Goal: Task Accomplishment & Management: Manage account settings

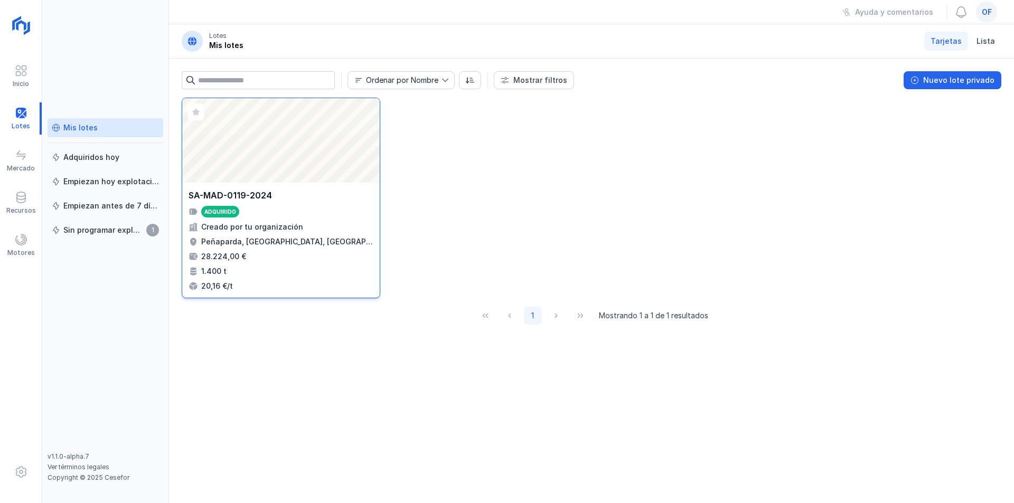
click at [283, 164] on div "Abrir lote" at bounding box center [281, 140] width 198 height 85
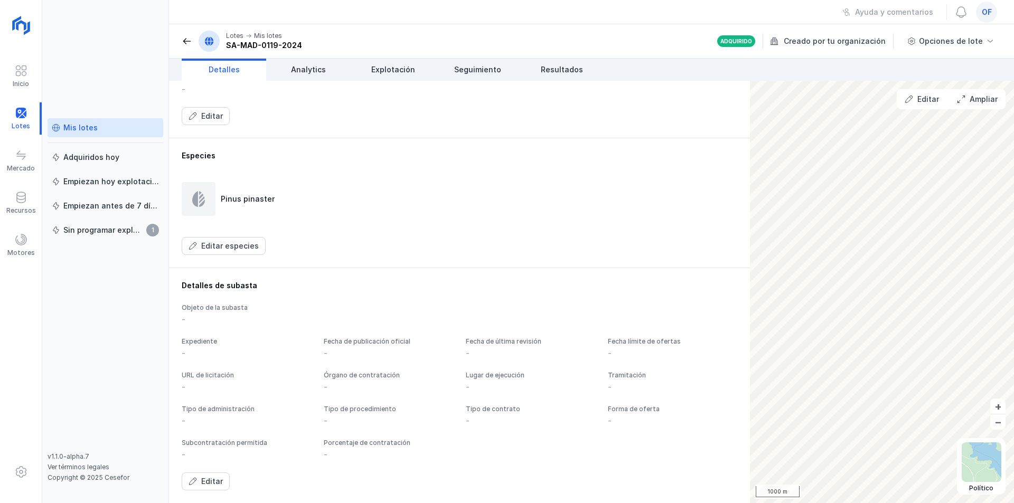
scroll to position [481, 0]
click at [208, 482] on div "Editar" at bounding box center [212, 481] width 22 height 11
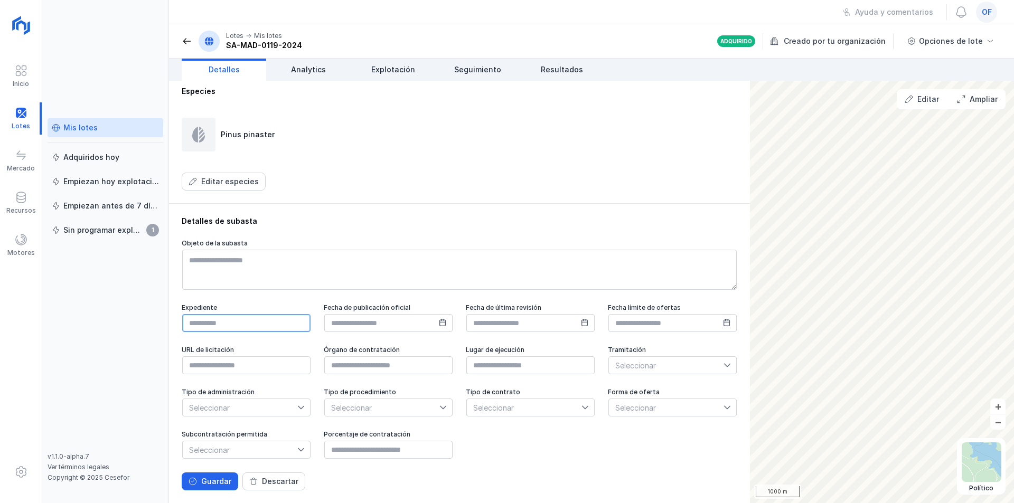
click at [239, 332] on input "text" at bounding box center [246, 323] width 128 height 18
type input "**********"
click at [446, 326] on icon at bounding box center [442, 322] width 7 height 7
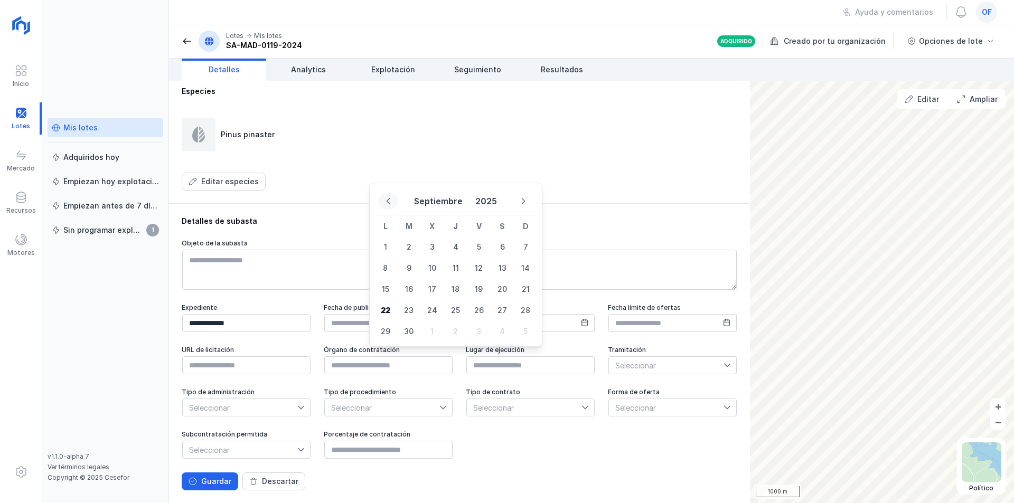
click at [383, 202] on button "Previous Month" at bounding box center [388, 201] width 20 height 16
click at [386, 202] on icon "Previous Month" at bounding box center [387, 201] width 7 height 7
click at [387, 201] on icon "Previous Month" at bounding box center [388, 201] width 4 height 6
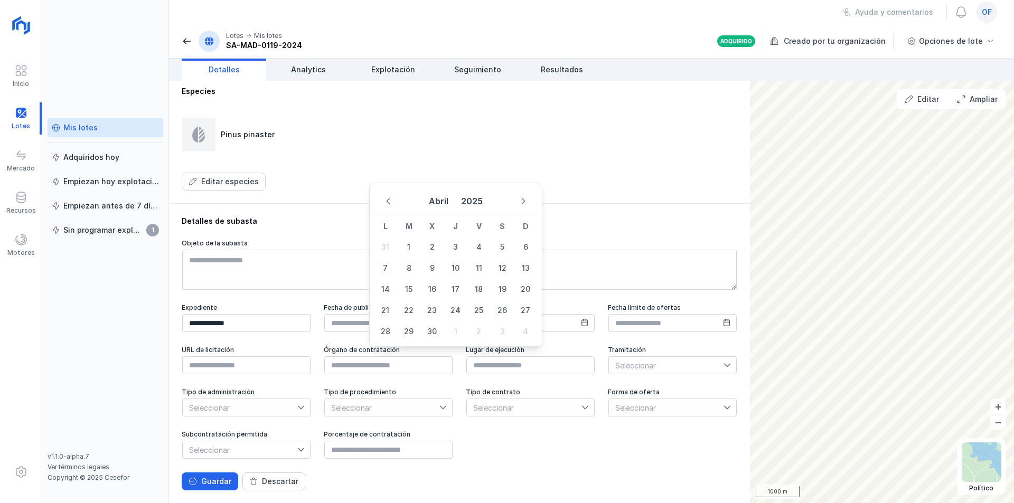
click at [387, 201] on icon "Previous Month" at bounding box center [388, 201] width 4 height 6
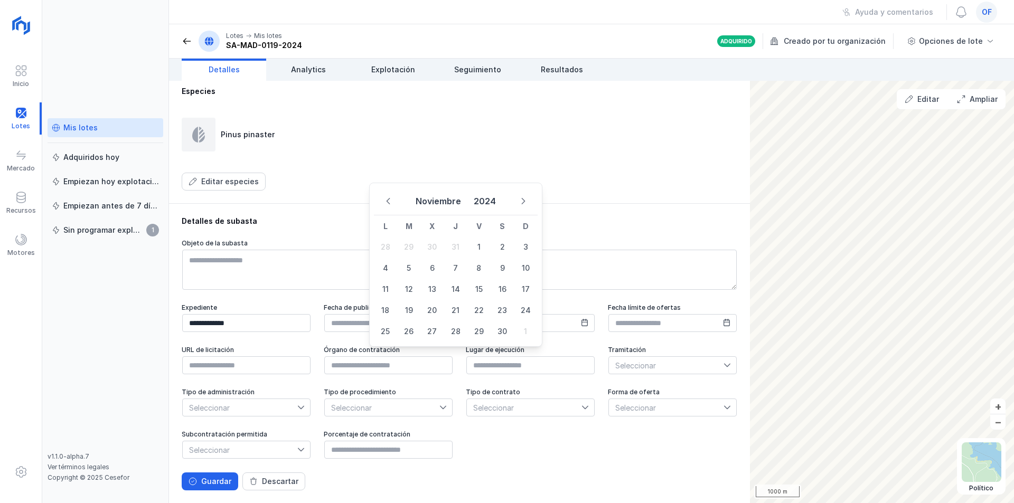
click at [387, 201] on icon "Previous Month" at bounding box center [388, 201] width 4 height 6
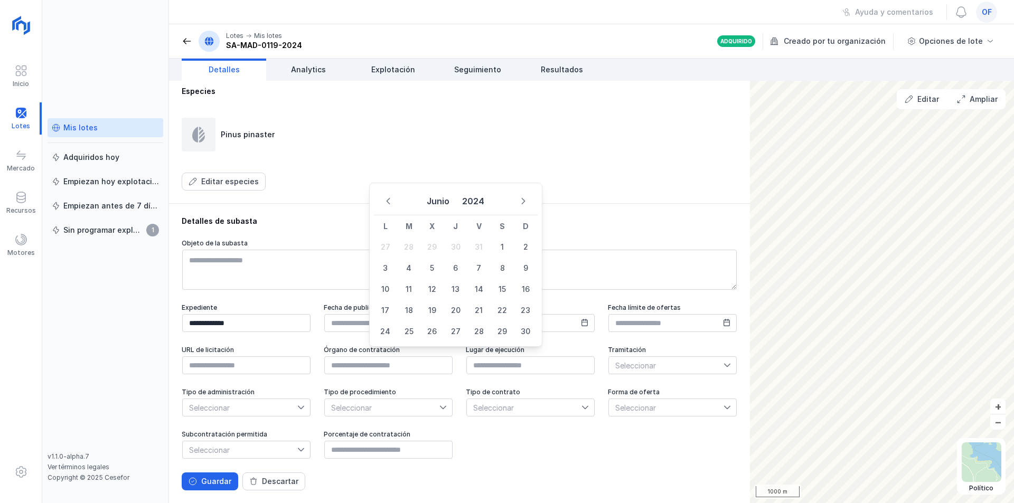
click at [387, 201] on icon "Previous Month" at bounding box center [388, 201] width 4 height 6
click at [520, 200] on icon "Next Month" at bounding box center [523, 201] width 7 height 7
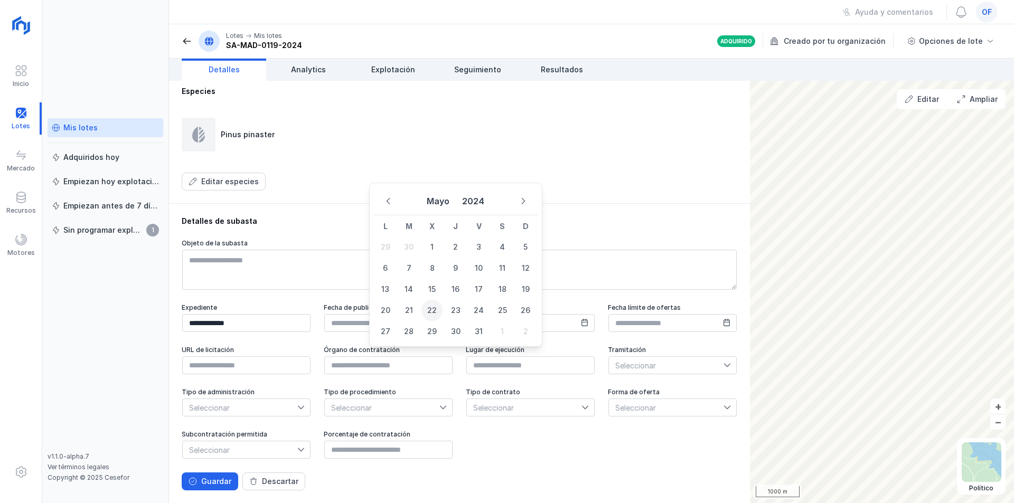
click at [431, 313] on span "22" at bounding box center [431, 310] width 21 height 21
type input "**********"
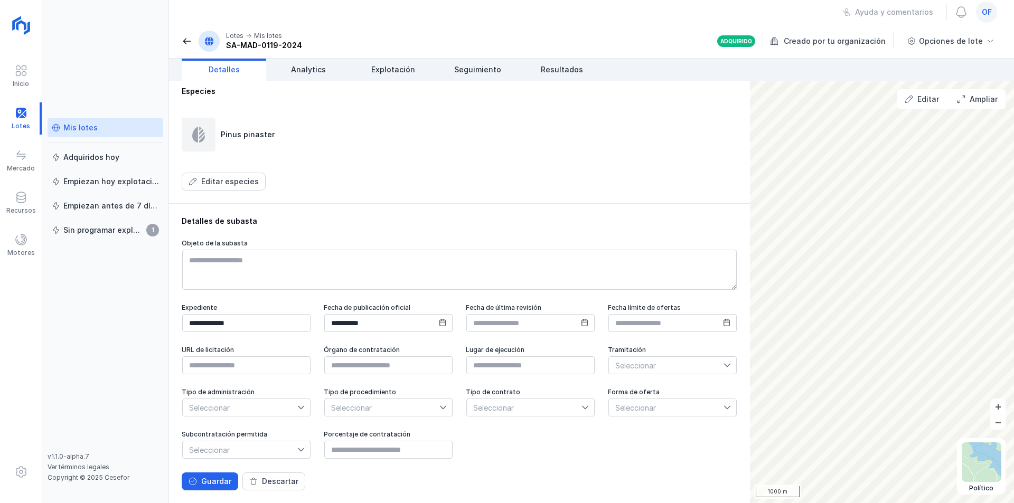
click at [724, 326] on icon at bounding box center [727, 322] width 6 height 7
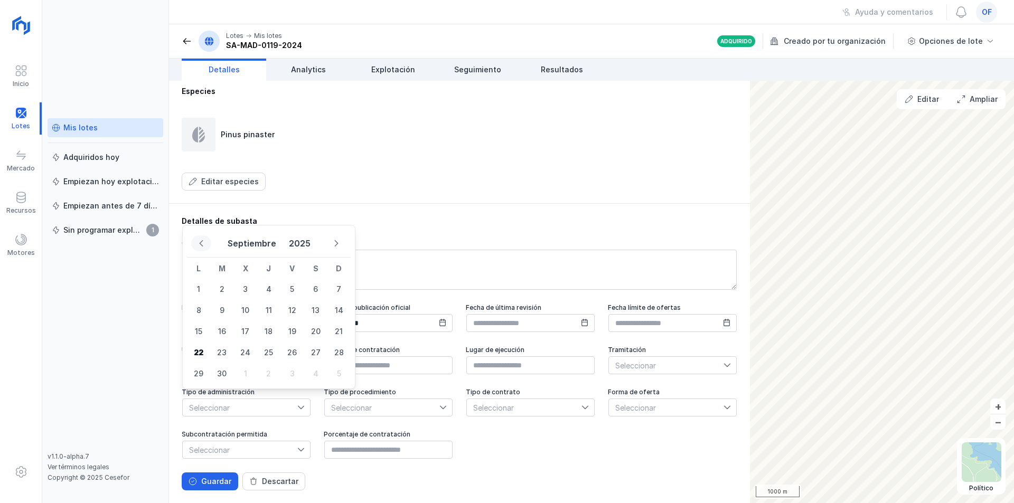
click at [200, 242] on icon "Previous Month" at bounding box center [201, 243] width 7 height 7
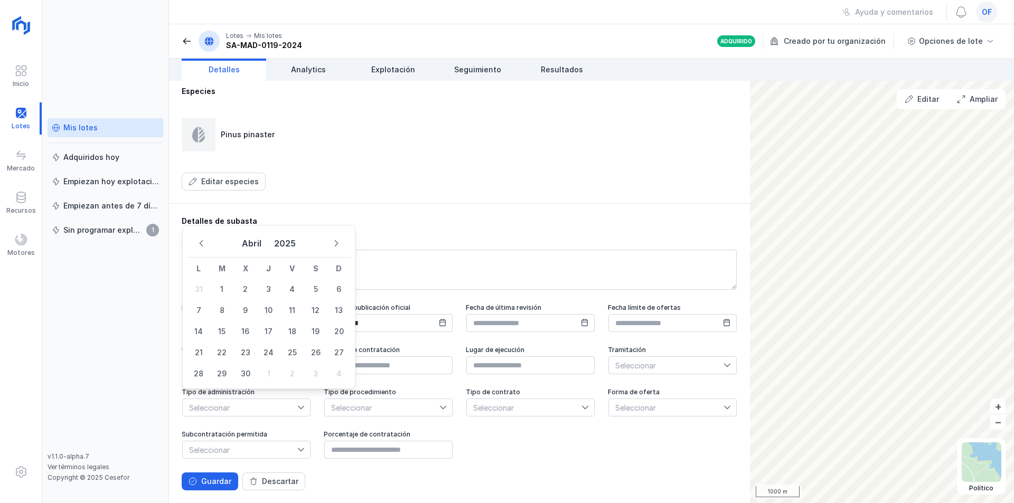
click at [200, 242] on icon "Previous Month" at bounding box center [201, 243] width 7 height 7
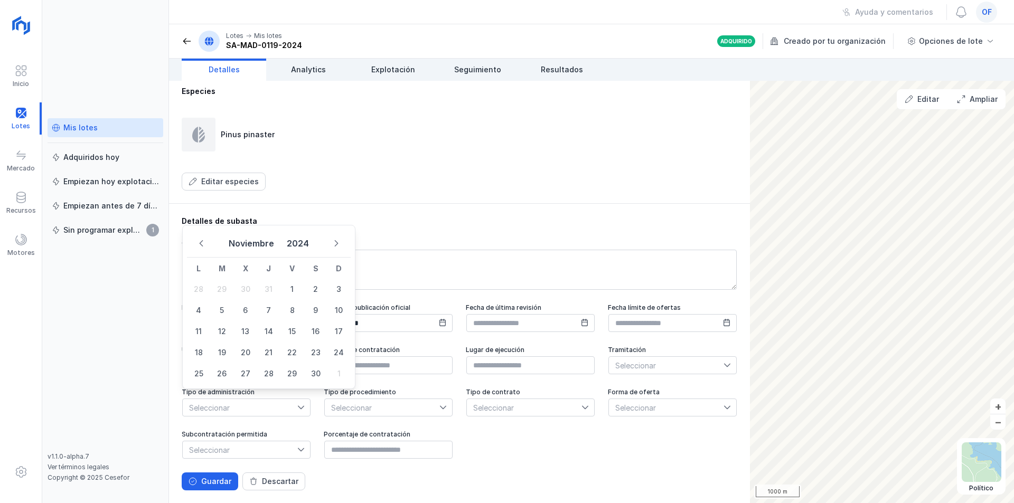
click at [200, 242] on icon "Previous Month" at bounding box center [201, 243] width 7 height 7
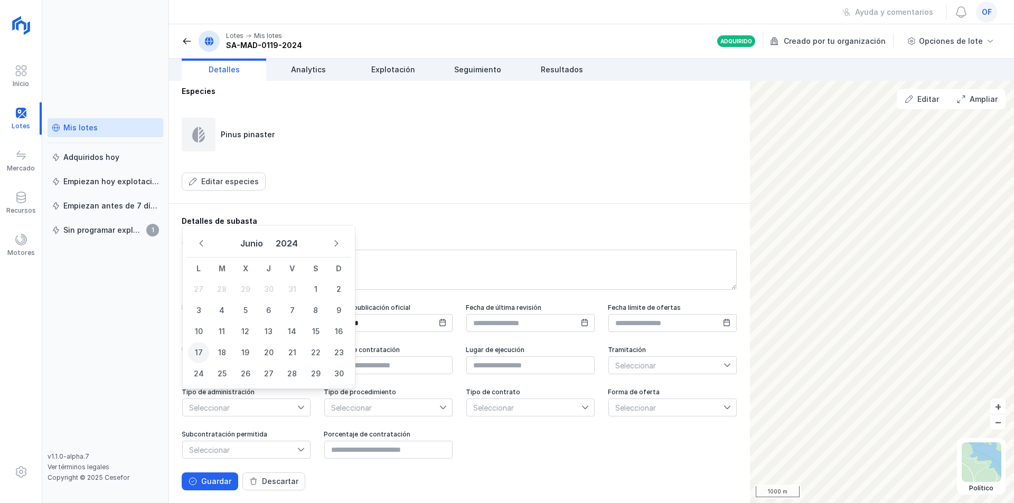
click at [203, 349] on span "17" at bounding box center [198, 352] width 21 height 21
type input "**********"
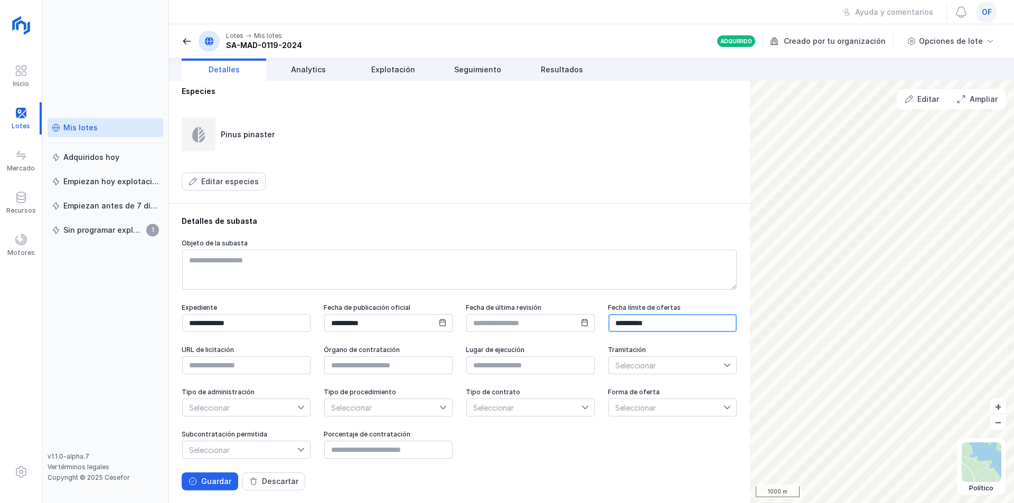
scroll to position [533, 0]
click at [453, 356] on input "text" at bounding box center [388, 365] width 128 height 18
type input "**********"
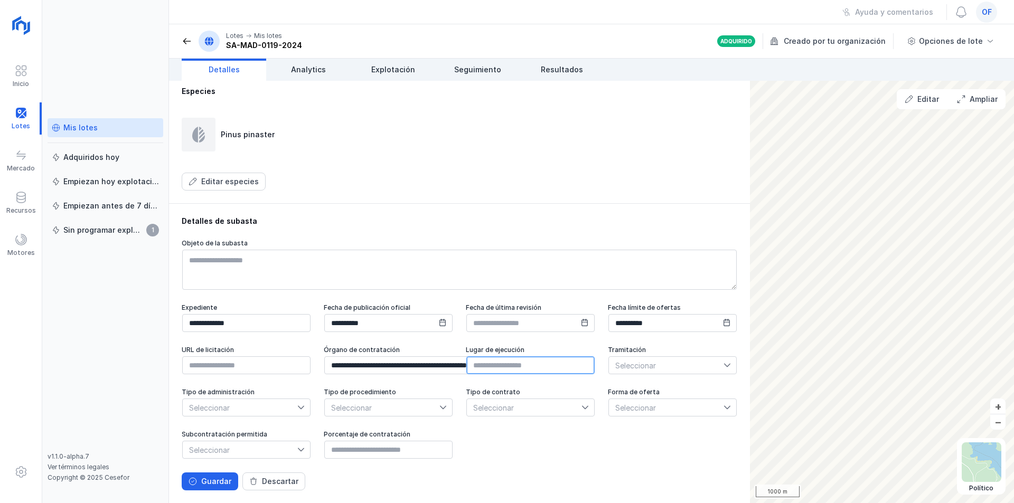
scroll to position [0, 0]
click at [466, 363] on input "text" at bounding box center [530, 365] width 128 height 18
type input "*********"
click at [609, 367] on span "Seleccionar" at bounding box center [666, 365] width 115 height 17
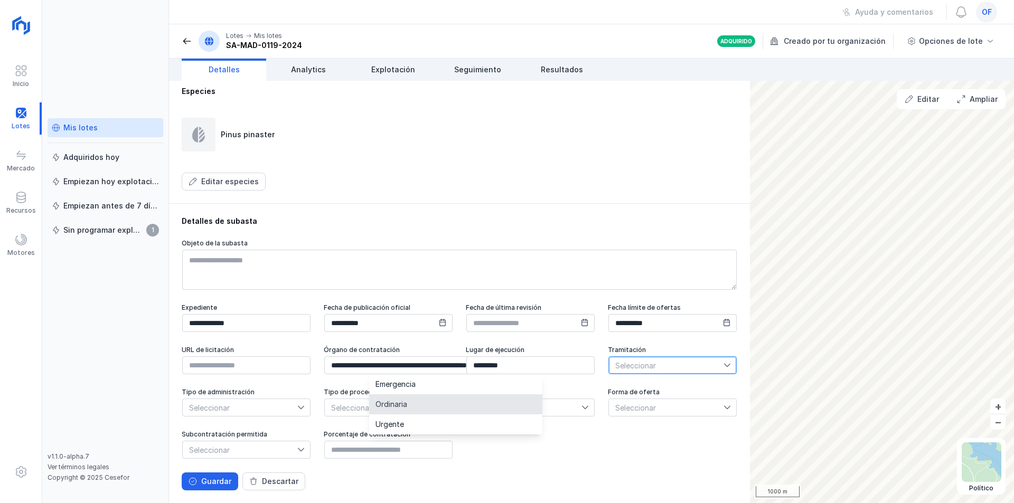
click at [407, 405] on span "Ordinaria" at bounding box center [391, 404] width 32 height 7
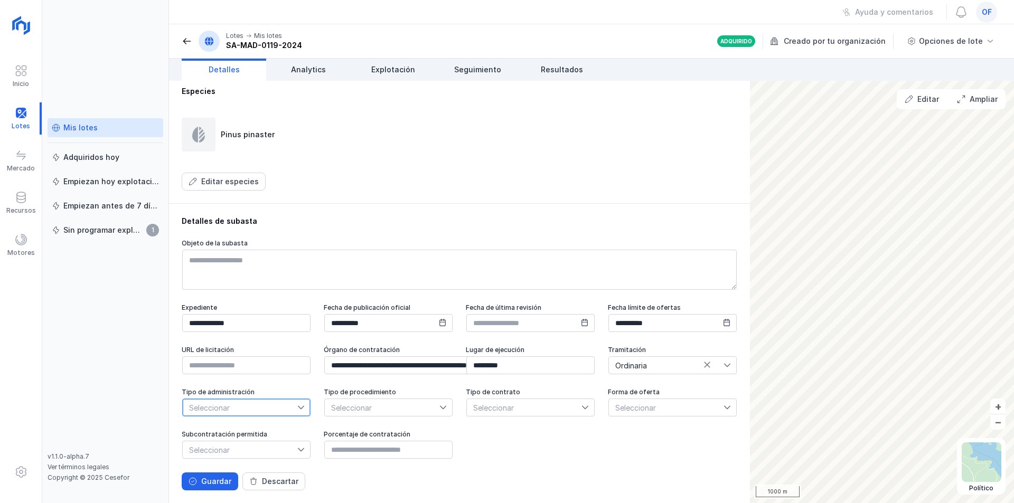
click at [297, 399] on span "Seleccionar" at bounding box center [240, 407] width 115 height 17
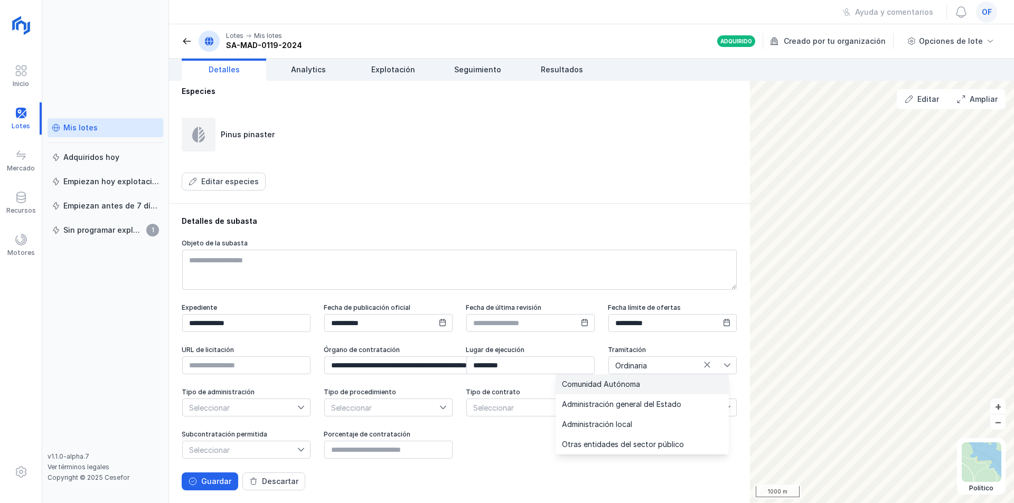
click at [617, 377] on li "Comunidad Autónoma" at bounding box center [642, 384] width 173 height 20
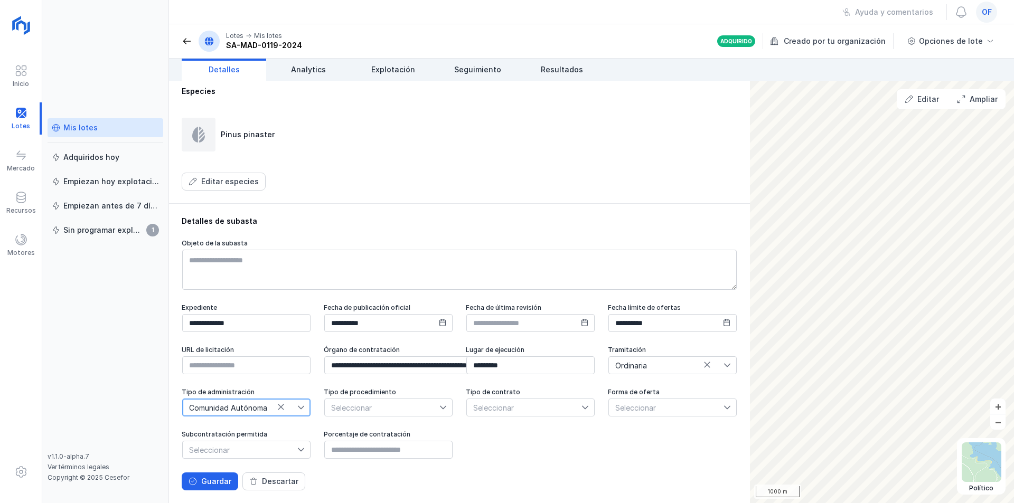
click at [325, 409] on span "Seleccionar" at bounding box center [382, 407] width 115 height 17
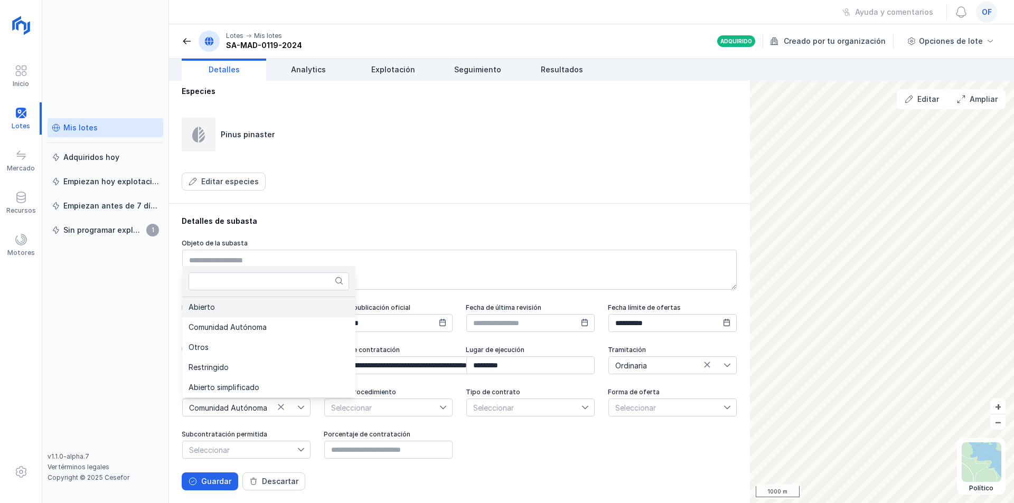
click at [224, 312] on li "Abierto" at bounding box center [268, 307] width 173 height 20
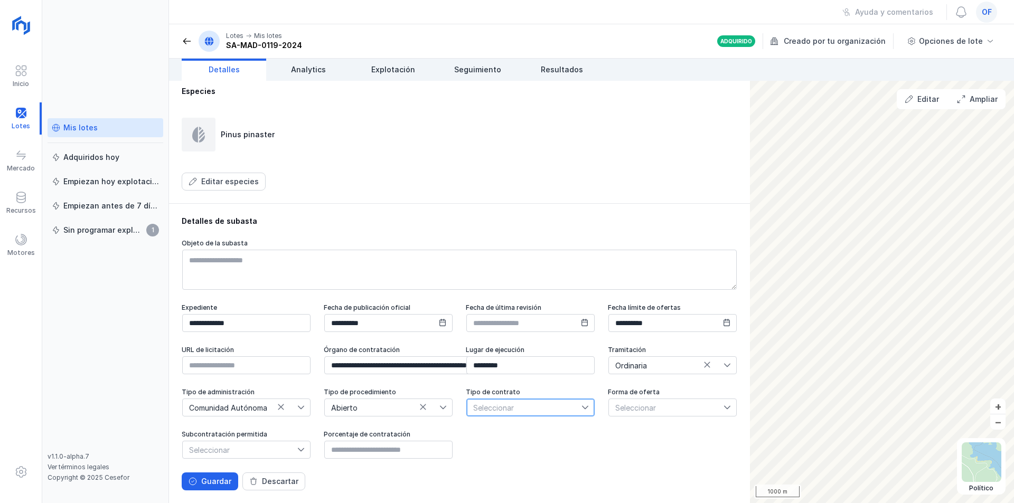
click at [467, 409] on span "Seleccionar" at bounding box center [524, 407] width 115 height 17
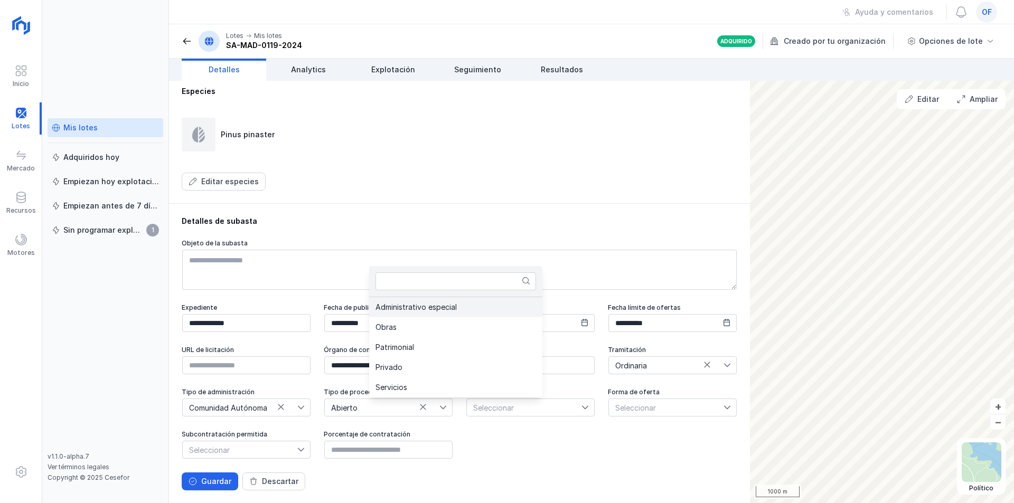
click at [402, 311] on span "Administrativo especial" at bounding box center [415, 307] width 81 height 7
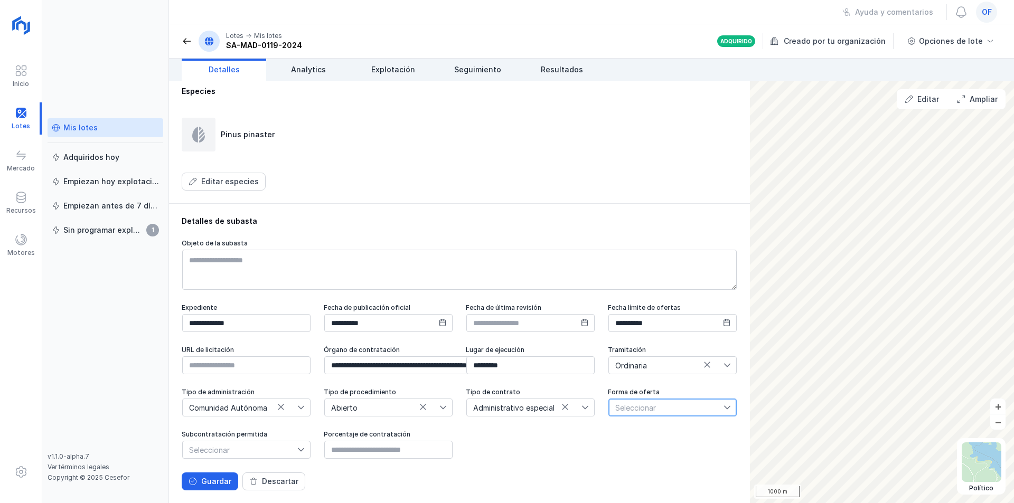
click at [609, 408] on span "Seleccionar" at bounding box center [666, 407] width 115 height 17
drag, startPoint x: 589, startPoint y: 448, endPoint x: 544, endPoint y: 435, distance: 46.3
click at [589, 448] on span "Electrónica" at bounding box center [581, 446] width 39 height 7
click at [296, 450] on span "Seleccionar" at bounding box center [240, 450] width 115 height 17
click at [198, 468] on li "Sí" at bounding box center [268, 469] width 173 height 20
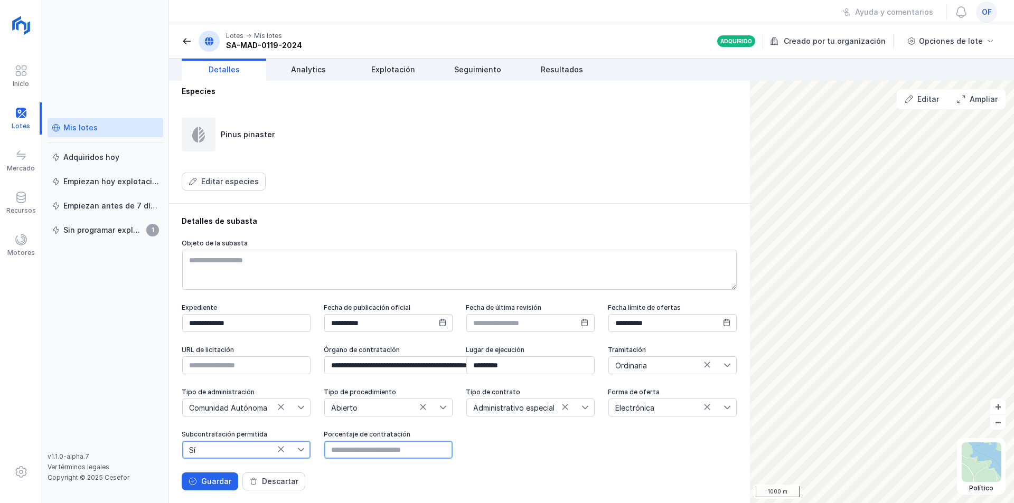
click at [445, 452] on input "text" at bounding box center [388, 450] width 128 height 18
type input "*****"
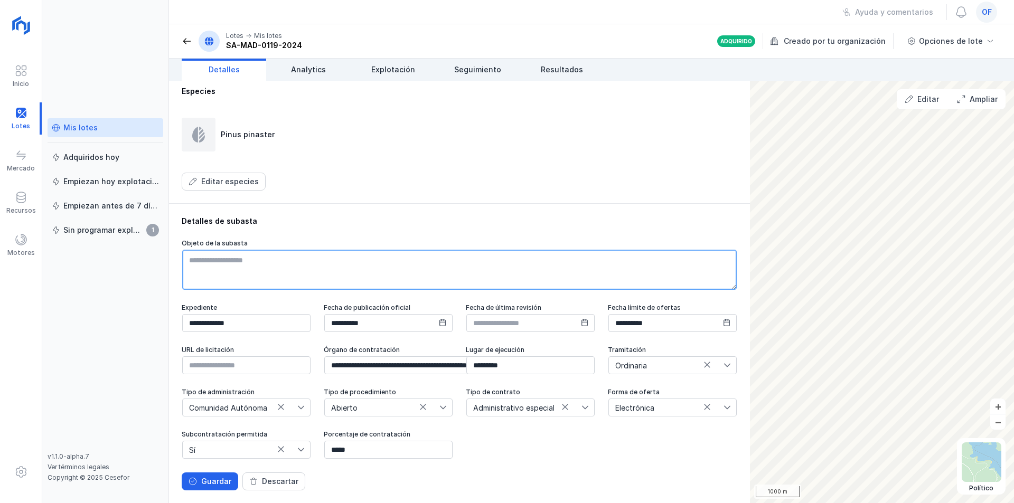
click at [218, 250] on textarea at bounding box center [459, 270] width 555 height 40
type textarea "*"
click at [482, 250] on textarea "**********" at bounding box center [459, 270] width 555 height 40
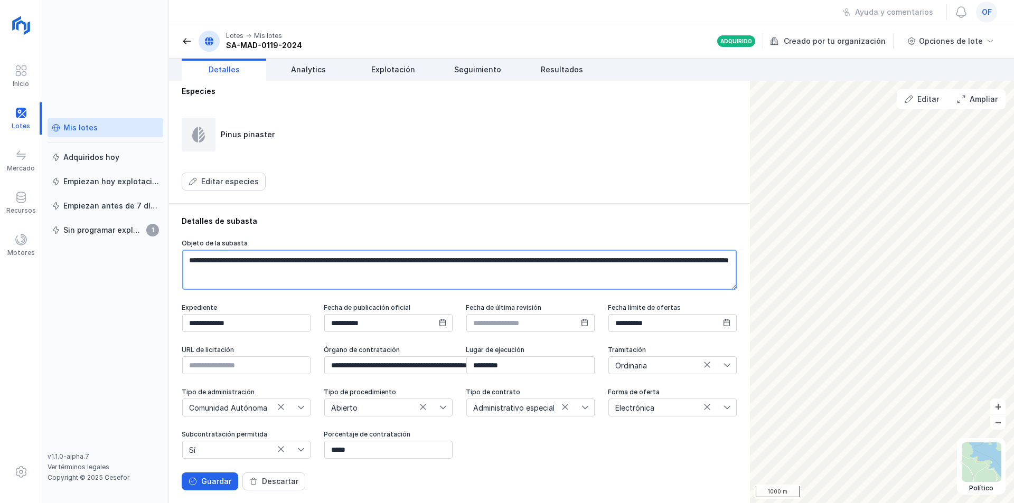
click at [443, 250] on textarea "**********" at bounding box center [459, 270] width 555 height 40
type textarea "**********"
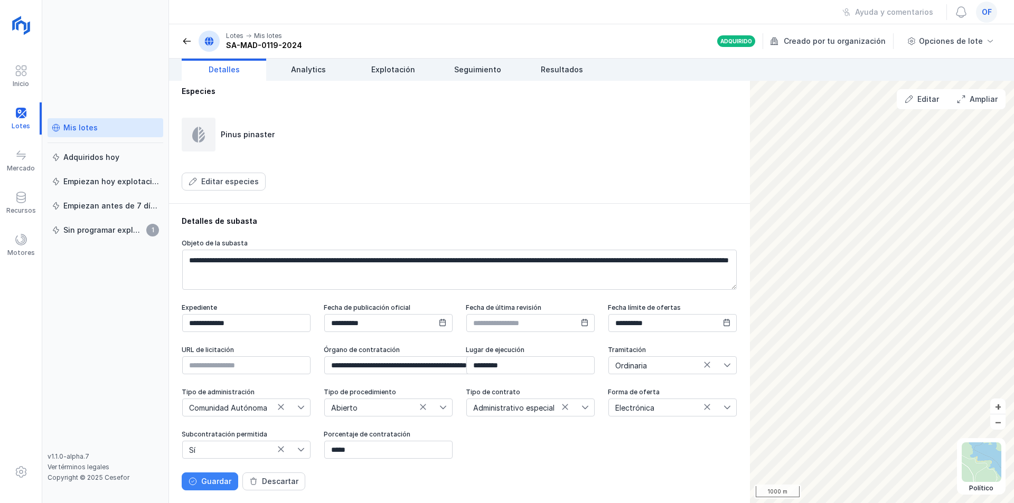
click at [206, 484] on div "Guardar" at bounding box center [216, 481] width 30 height 11
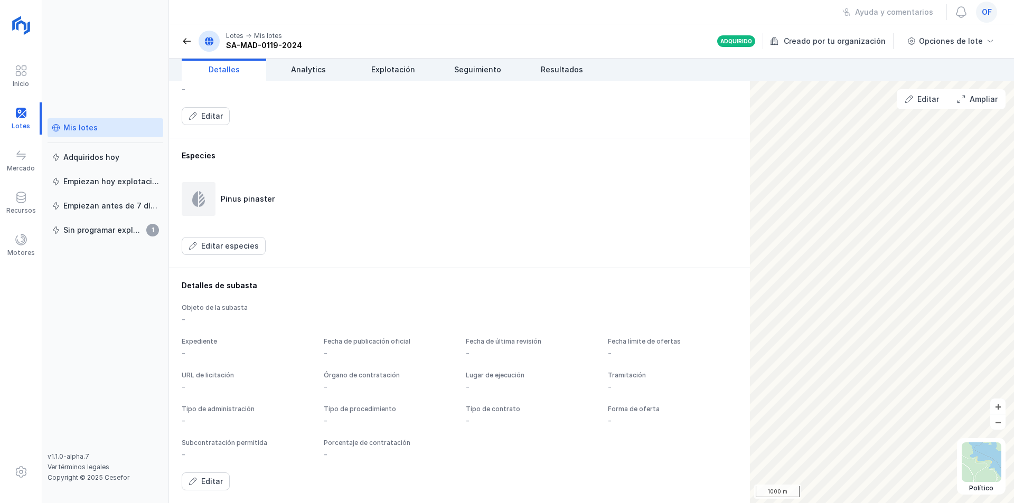
scroll to position [481, 0]
click at [920, 99] on div "Editar" at bounding box center [928, 99] width 22 height 11
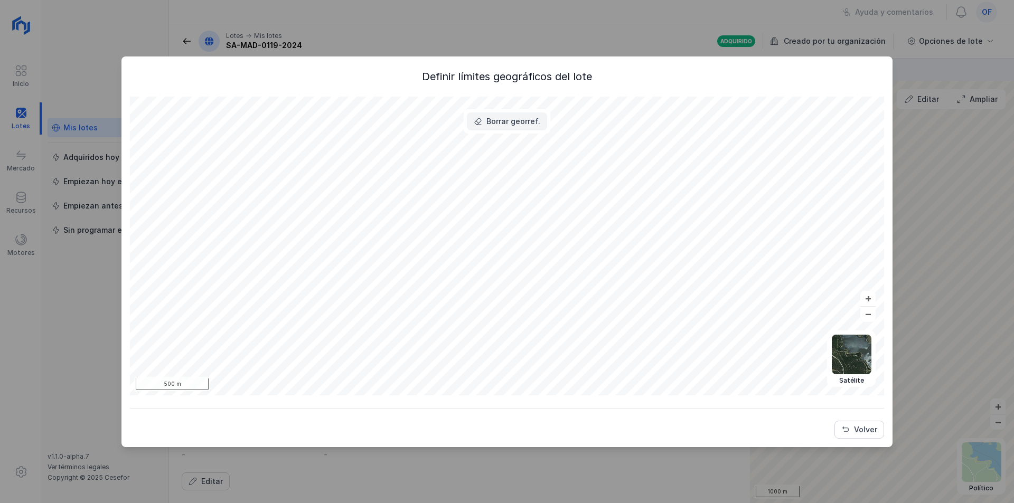
click at [490, 121] on div "Borrar georref." at bounding box center [513, 121] width 54 height 11
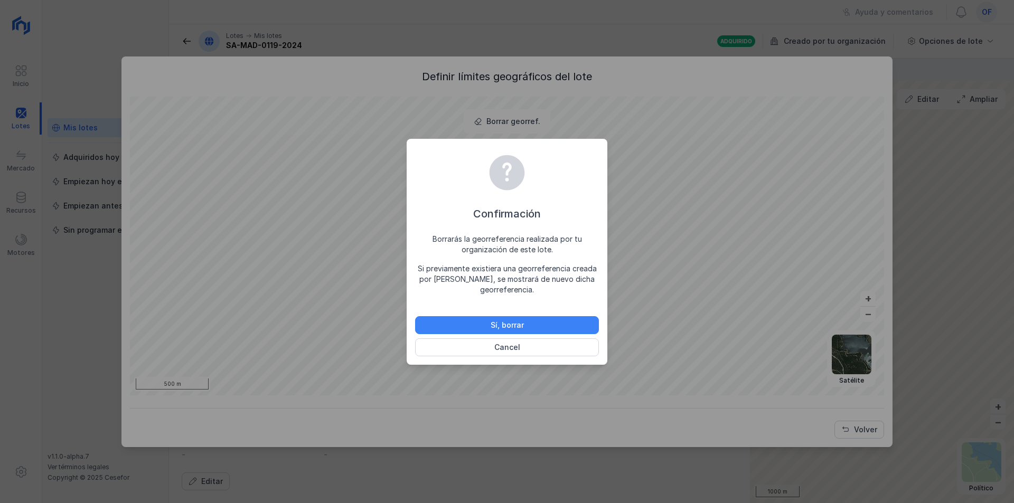
click at [519, 330] on div "Sí, borrar" at bounding box center [507, 325] width 33 height 11
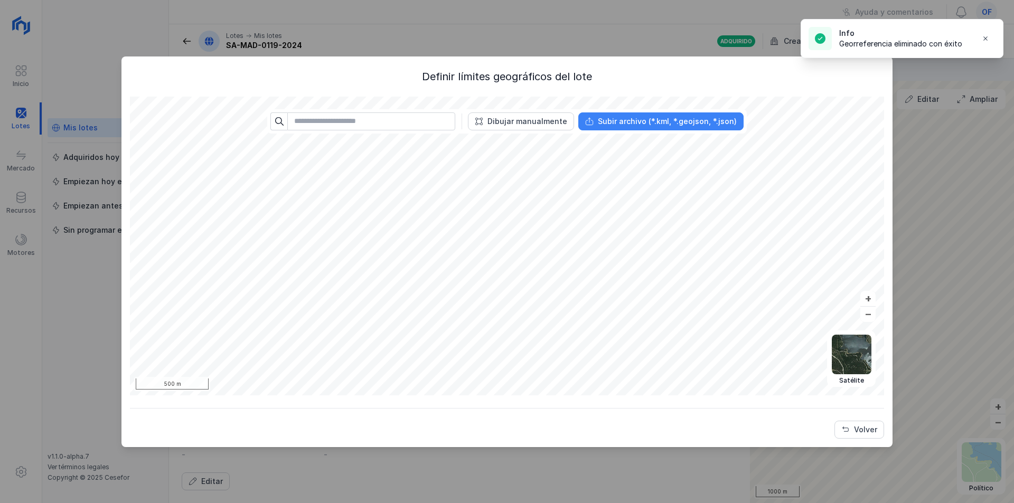
click at [652, 120] on div "Subir archivo (*.kml, *.geojson, *.json)" at bounding box center [667, 121] width 139 height 11
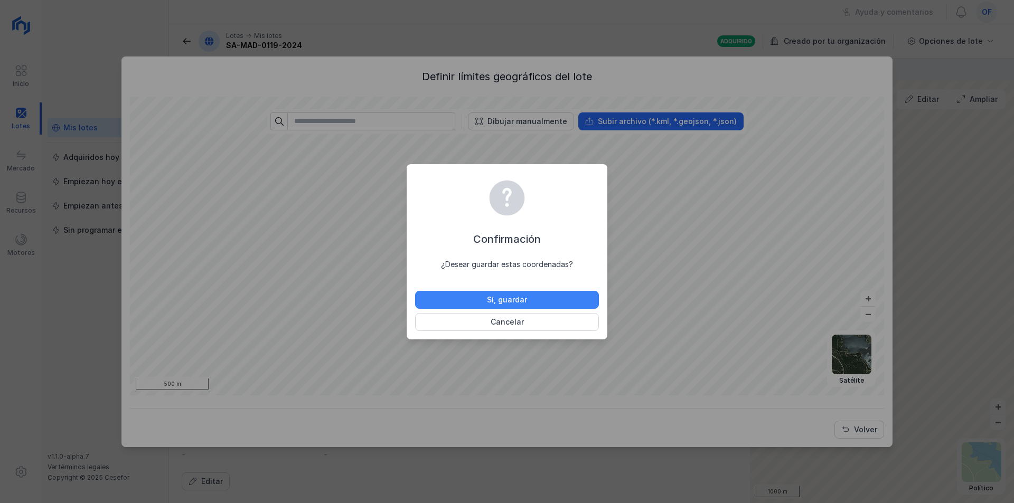
click at [481, 299] on button "Sí, guardar" at bounding box center [507, 300] width 184 height 18
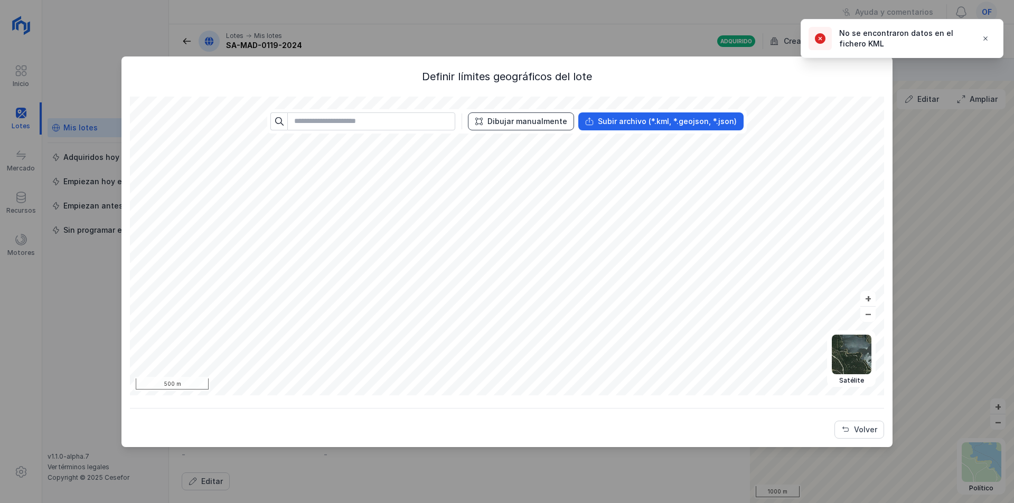
click at [530, 120] on div "Dibujar manualmente" at bounding box center [527, 121] width 80 height 11
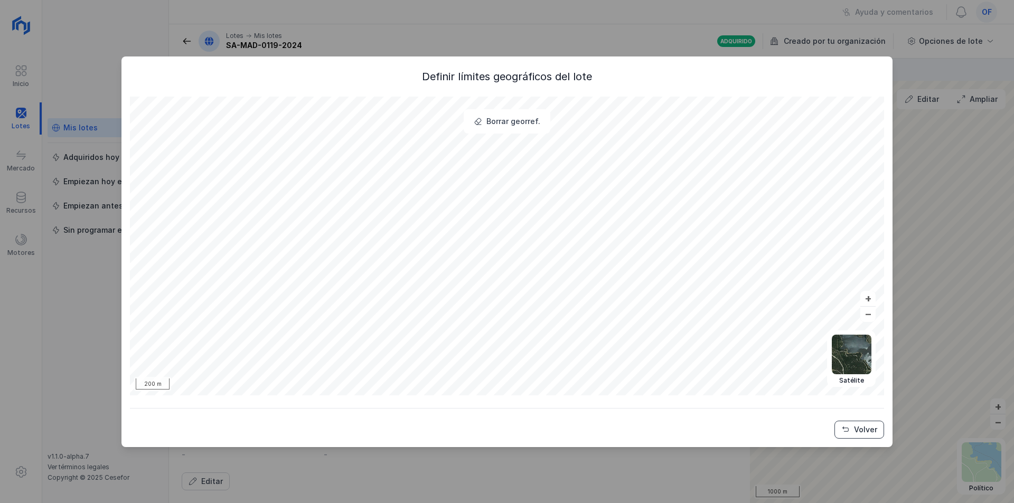
drag, startPoint x: 860, startPoint y: 429, endPoint x: 851, endPoint y: 422, distance: 11.3
click at [860, 427] on div "Volver" at bounding box center [865, 430] width 23 height 11
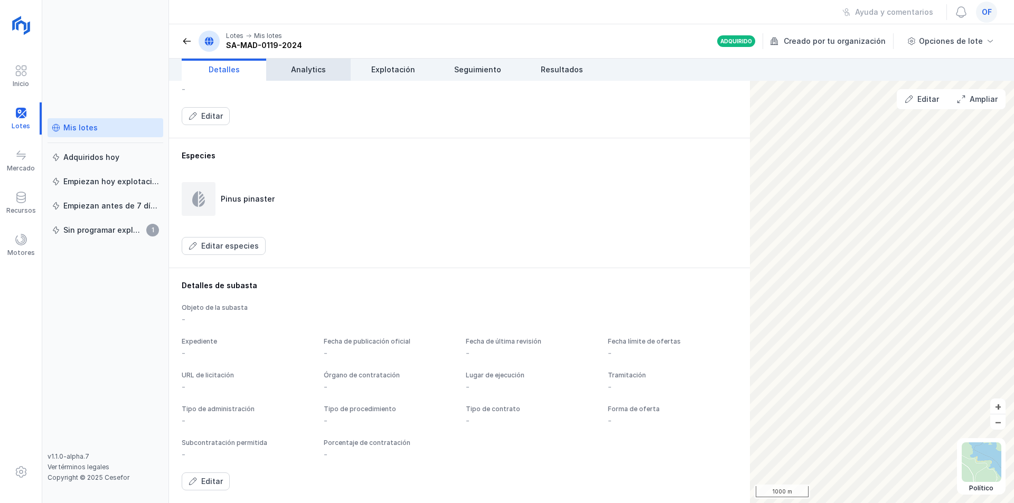
click at [288, 69] on link "Analytics" at bounding box center [308, 70] width 85 height 22
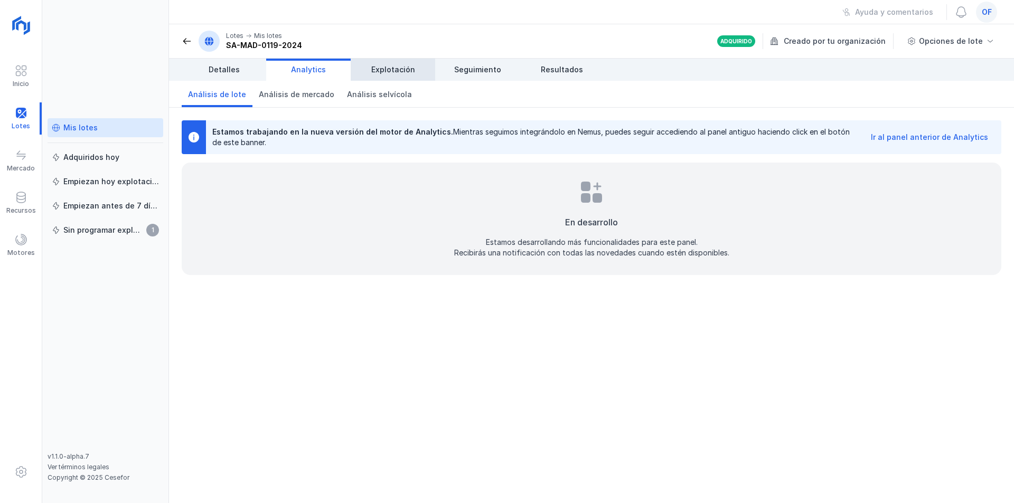
click at [398, 71] on span "Explotación" at bounding box center [393, 69] width 44 height 11
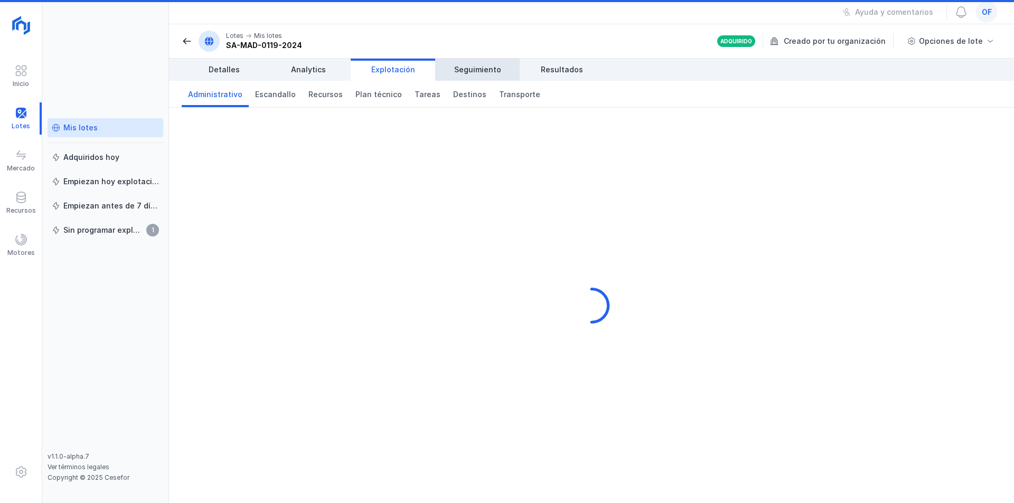
click at [475, 71] on span "Seguimiento" at bounding box center [477, 69] width 47 height 11
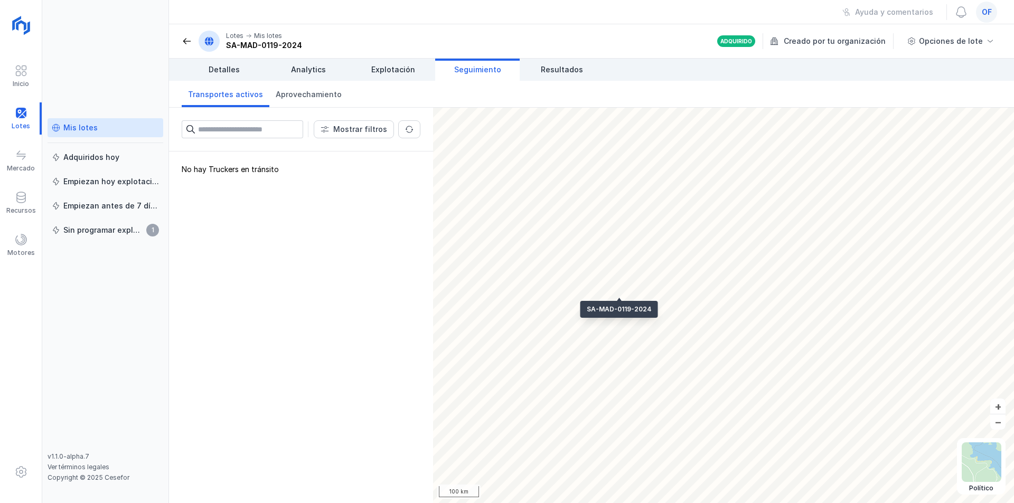
click at [479, 69] on span "Seguimiento" at bounding box center [477, 69] width 47 height 11
click at [396, 69] on span "Explotación" at bounding box center [393, 69] width 44 height 11
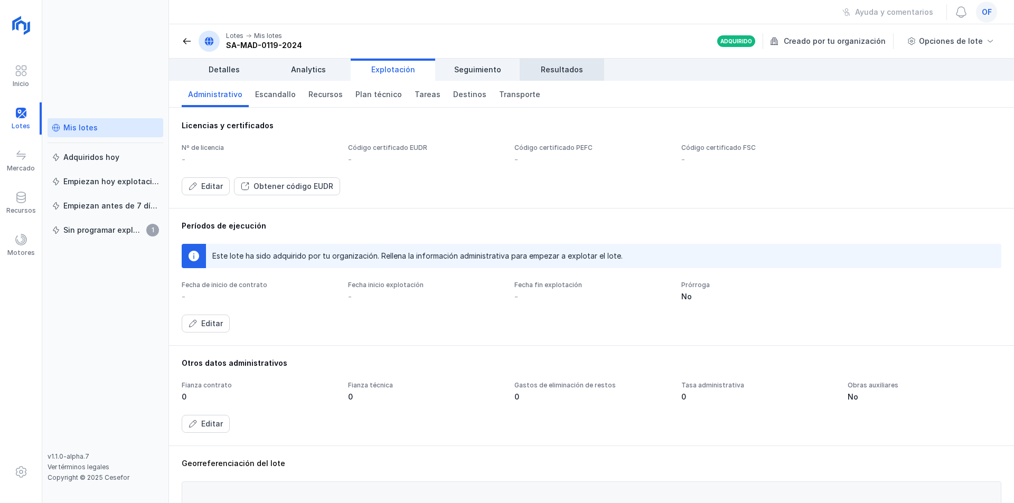
click at [566, 68] on span "Resultados" at bounding box center [562, 69] width 42 height 11
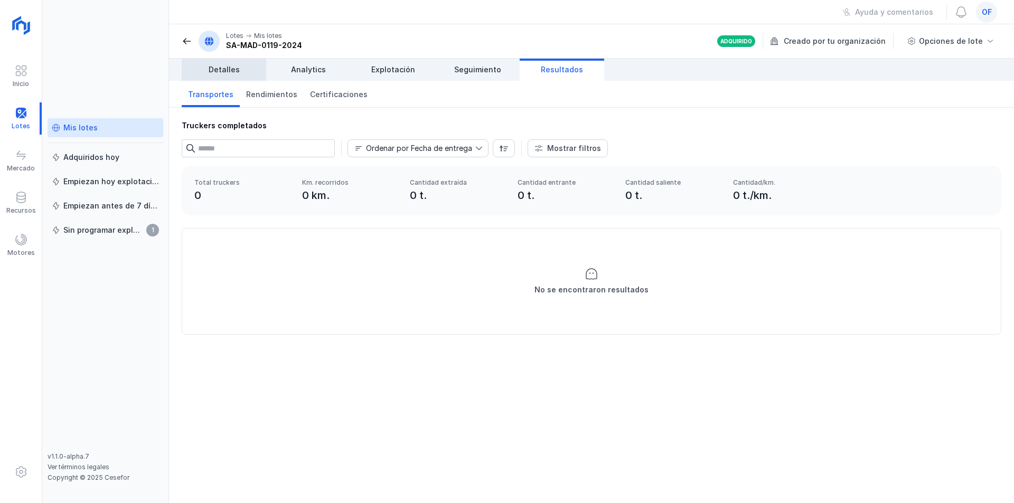
click at [226, 69] on span "Detalles" at bounding box center [224, 69] width 31 height 11
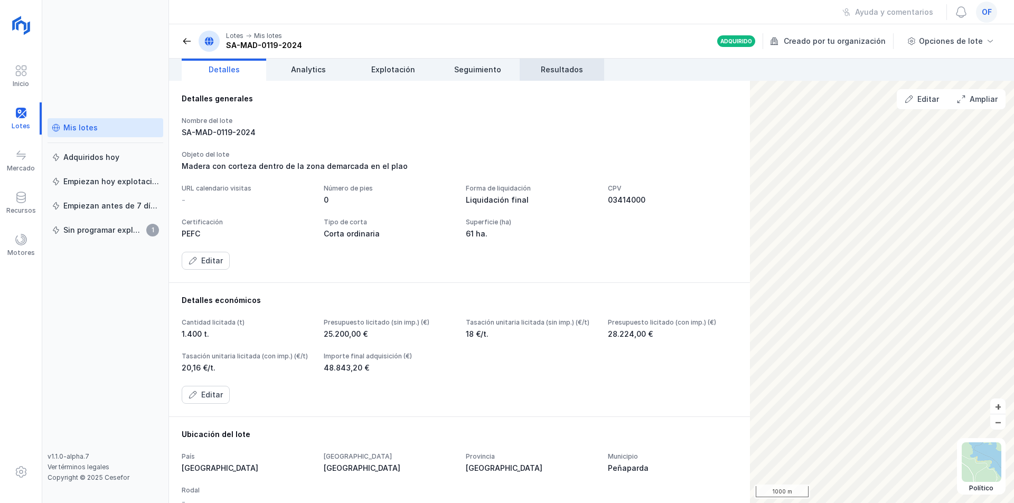
click at [571, 72] on span "Resultados" at bounding box center [562, 69] width 42 height 11
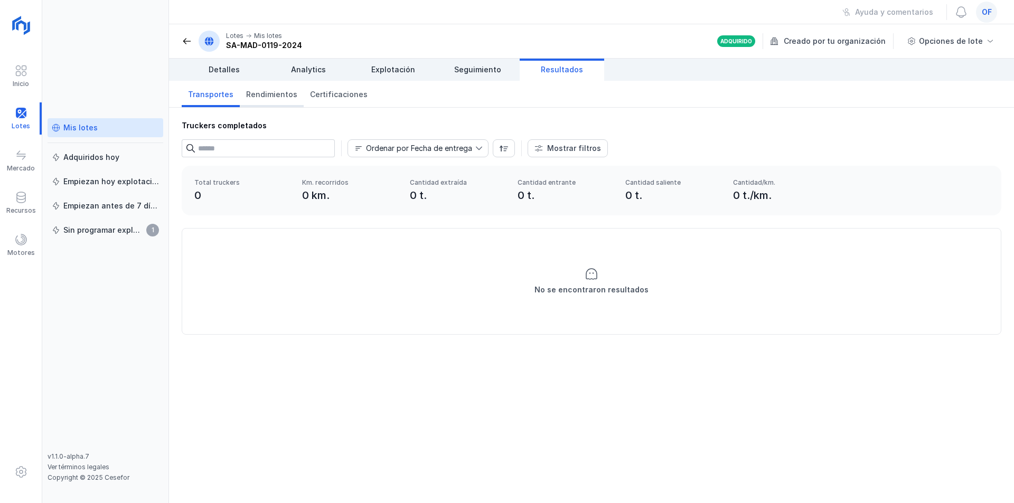
click at [270, 92] on span "Rendimientos" at bounding box center [271, 94] width 51 height 11
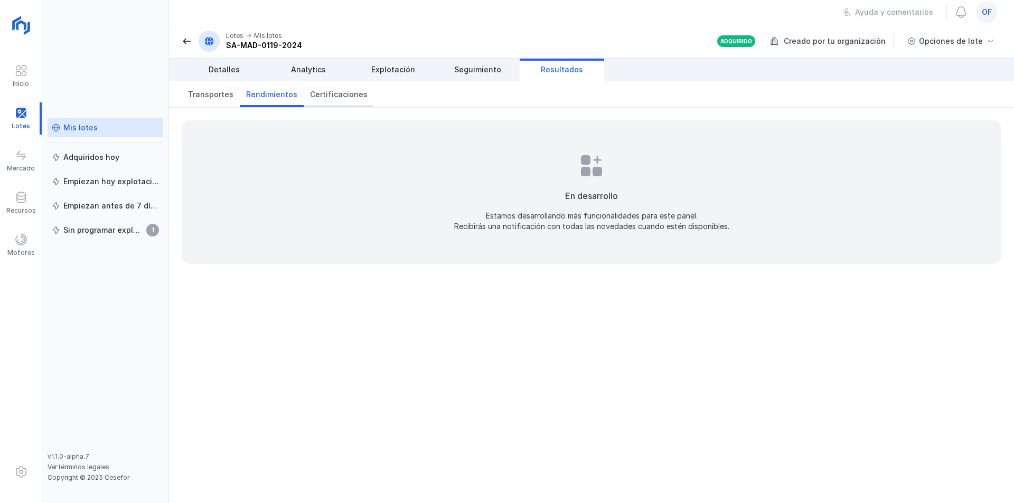
click at [337, 92] on span "Certificaciones" at bounding box center [339, 94] width 58 height 11
click at [211, 72] on span "Detalles" at bounding box center [224, 69] width 31 height 11
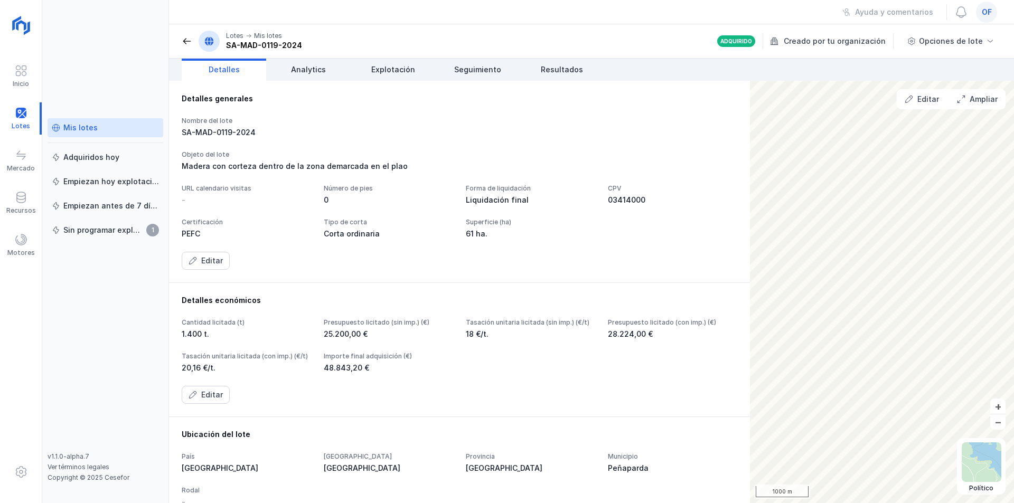
click at [986, 10] on span "of" at bounding box center [987, 12] width 10 height 11
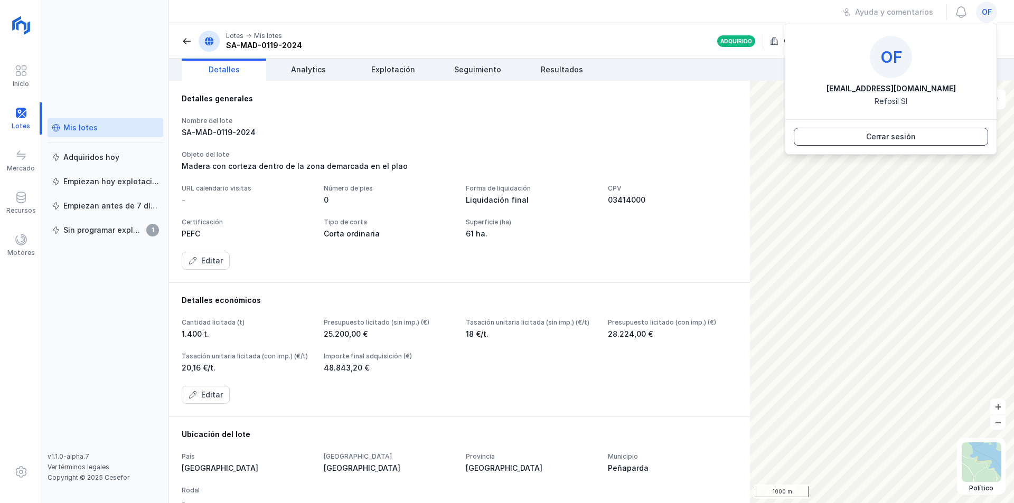
click at [878, 137] on div "Cerrar sesión" at bounding box center [891, 137] width 50 height 11
